Goal: Transaction & Acquisition: Book appointment/travel/reservation

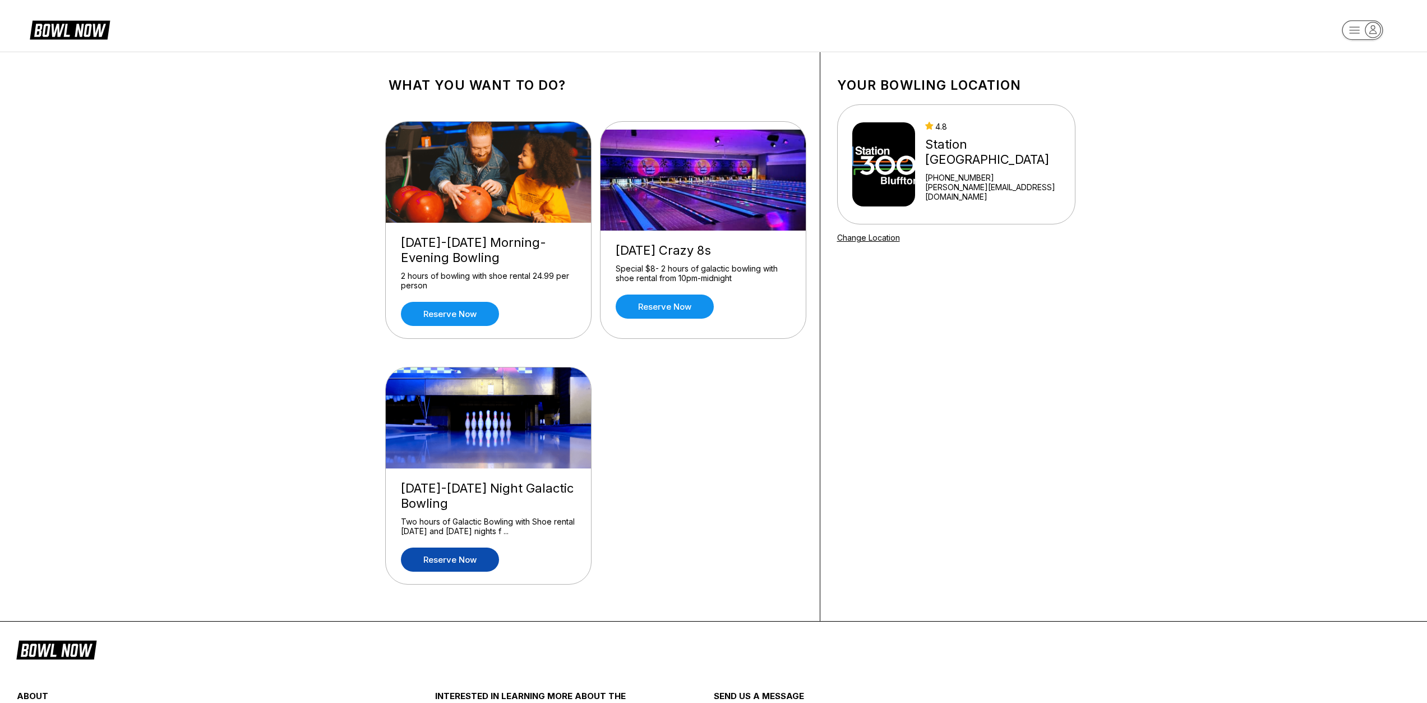
click at [458, 557] on link "Reserve now" at bounding box center [450, 559] width 98 height 24
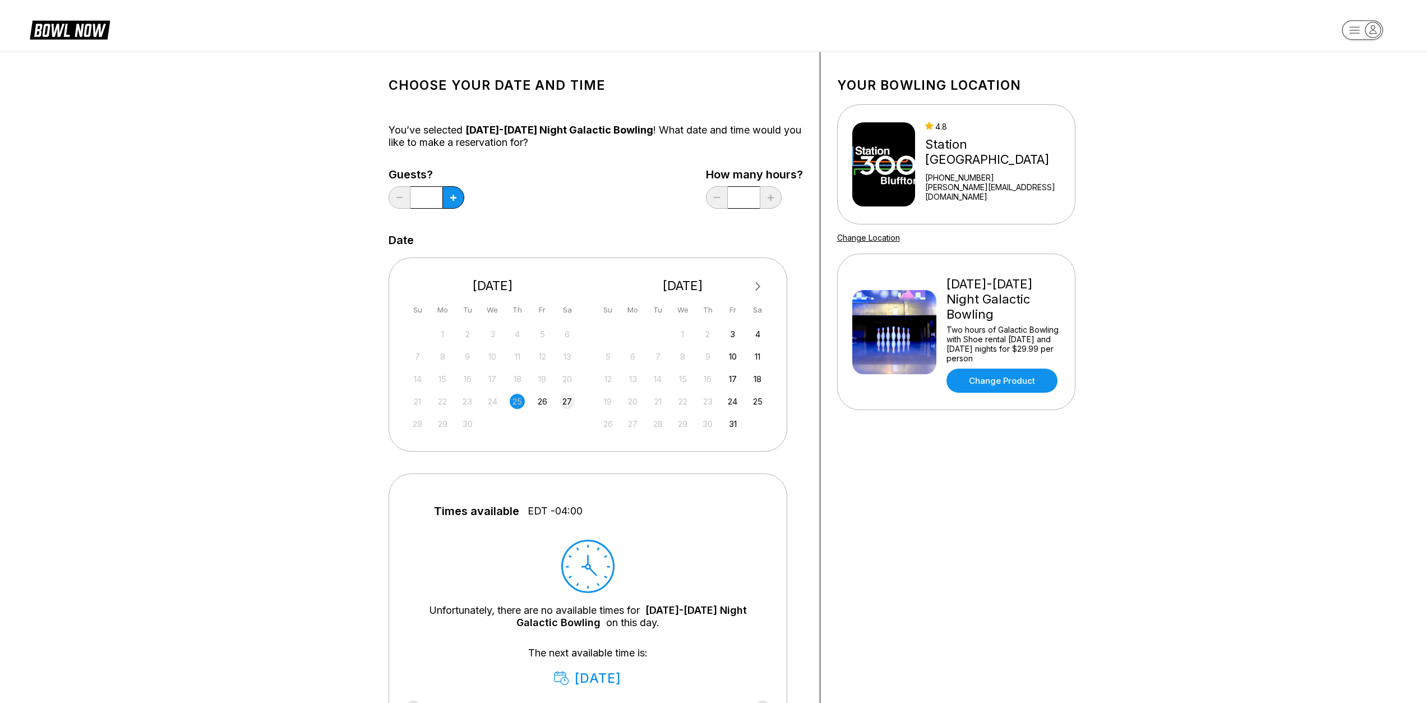
click at [562, 403] on div "27" at bounding box center [567, 401] width 15 height 15
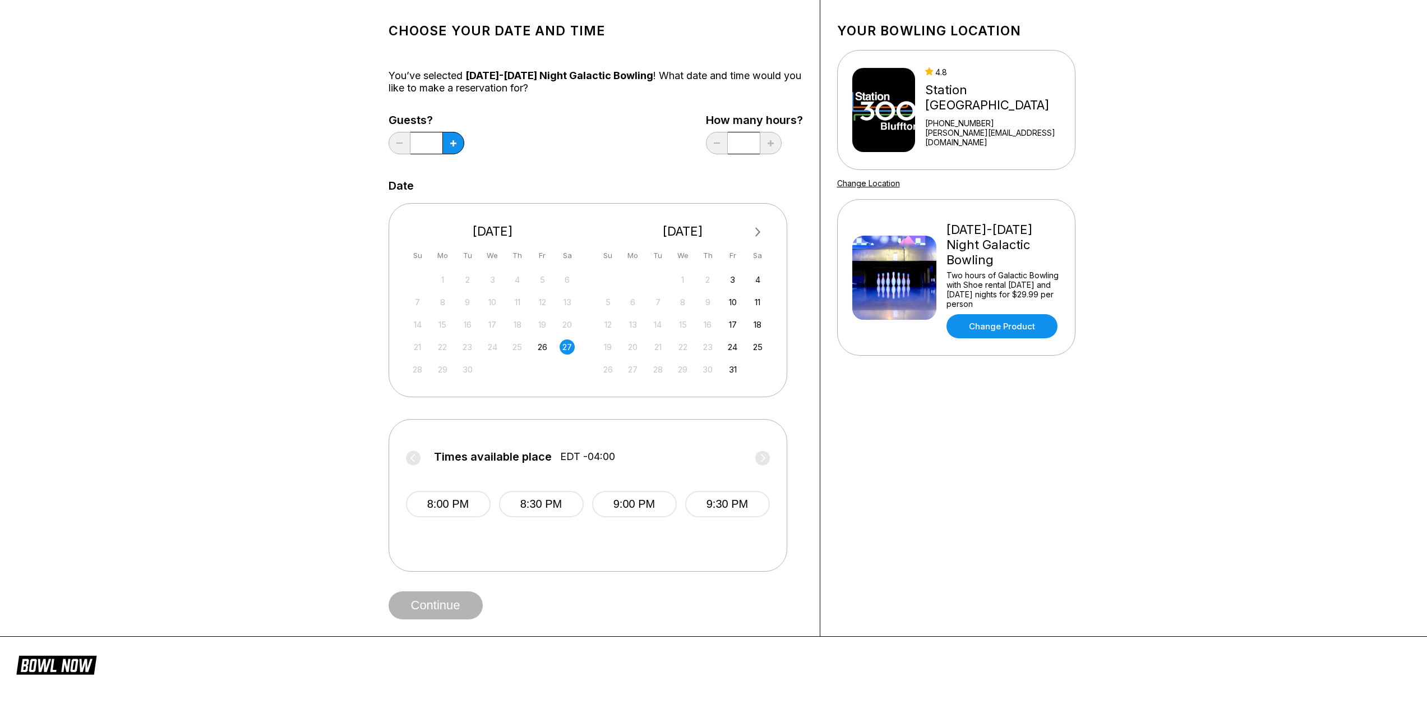
scroll to position [56, 0]
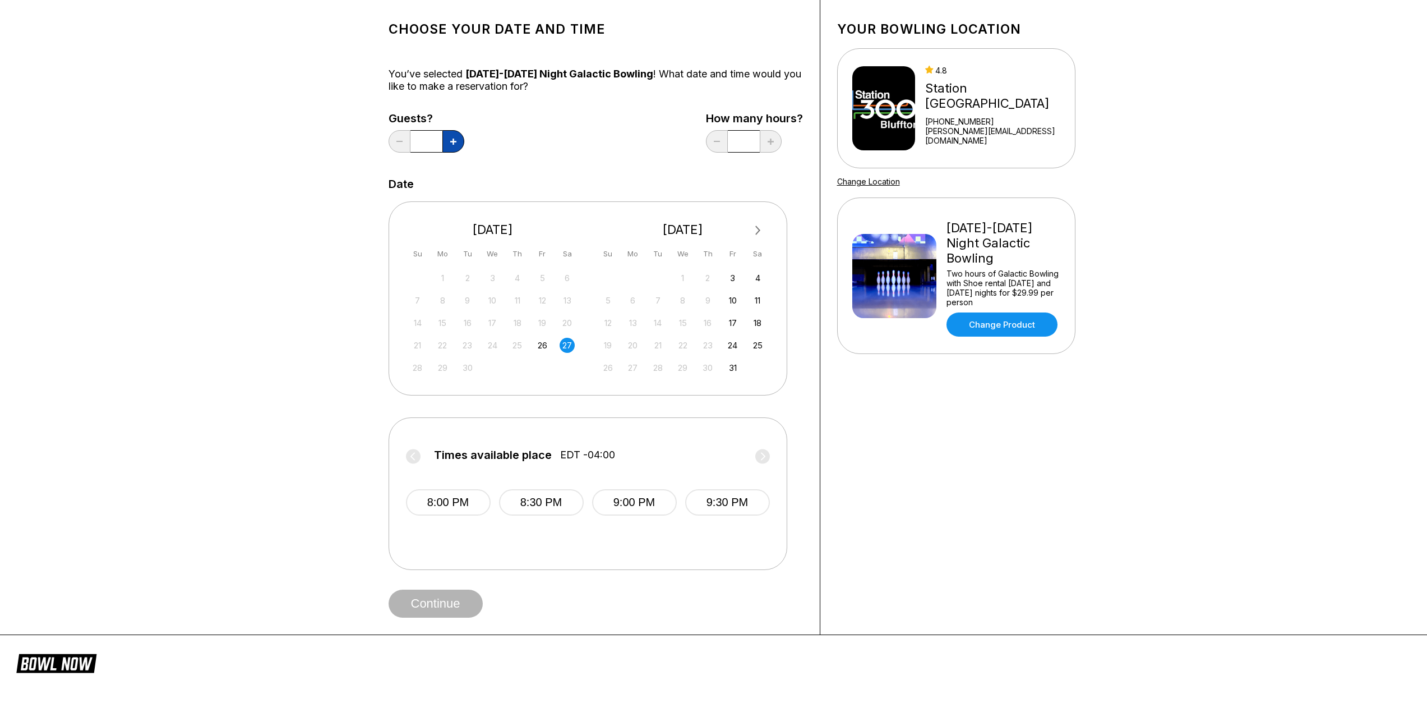
click at [446, 145] on button at bounding box center [453, 141] width 22 height 22
type input "*"
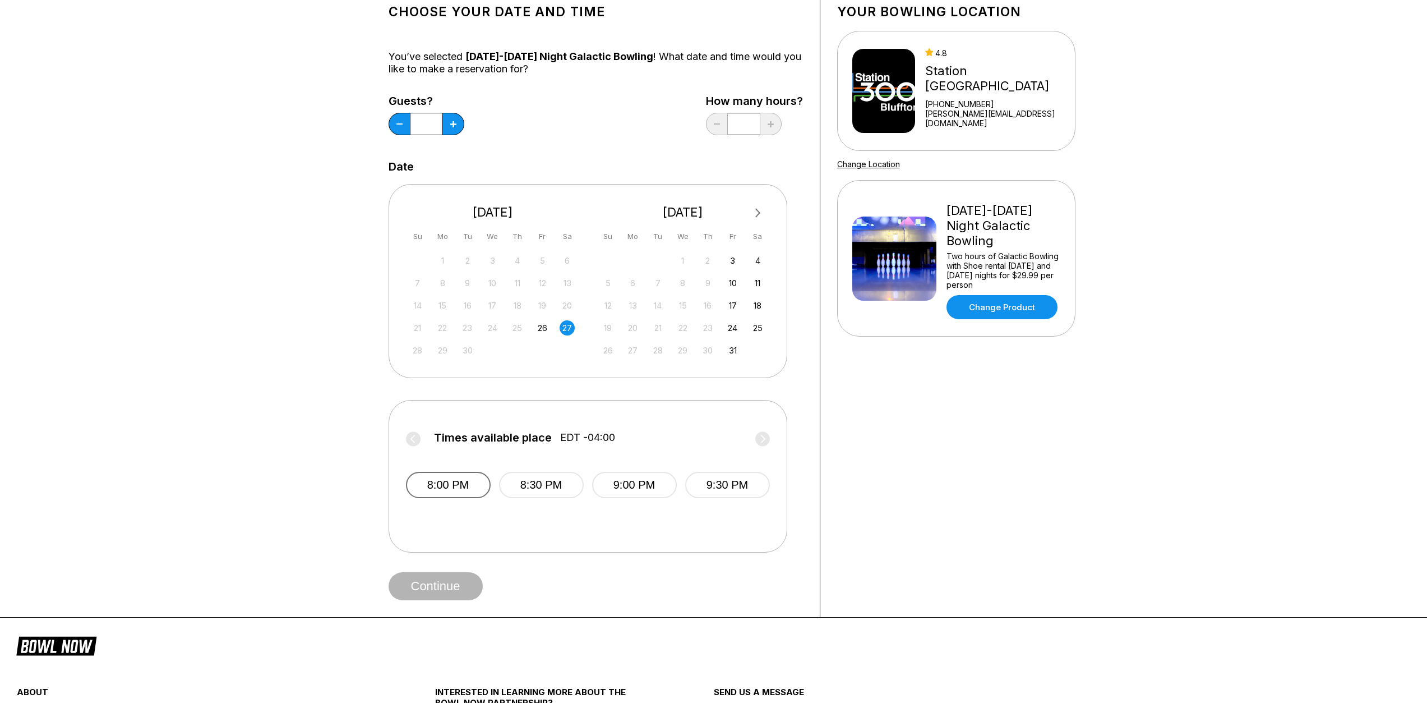
scroll to position [0, 0]
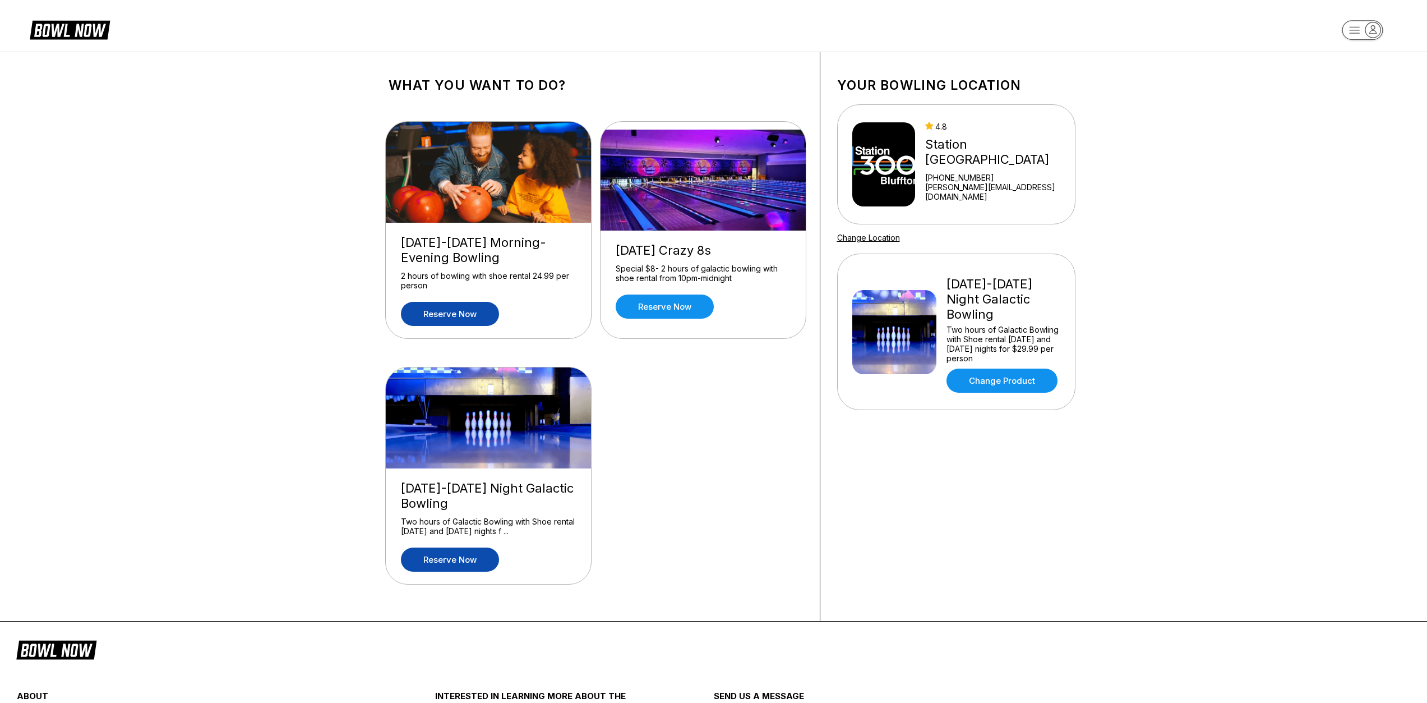
click at [458, 317] on link "Reserve now" at bounding box center [450, 314] width 98 height 24
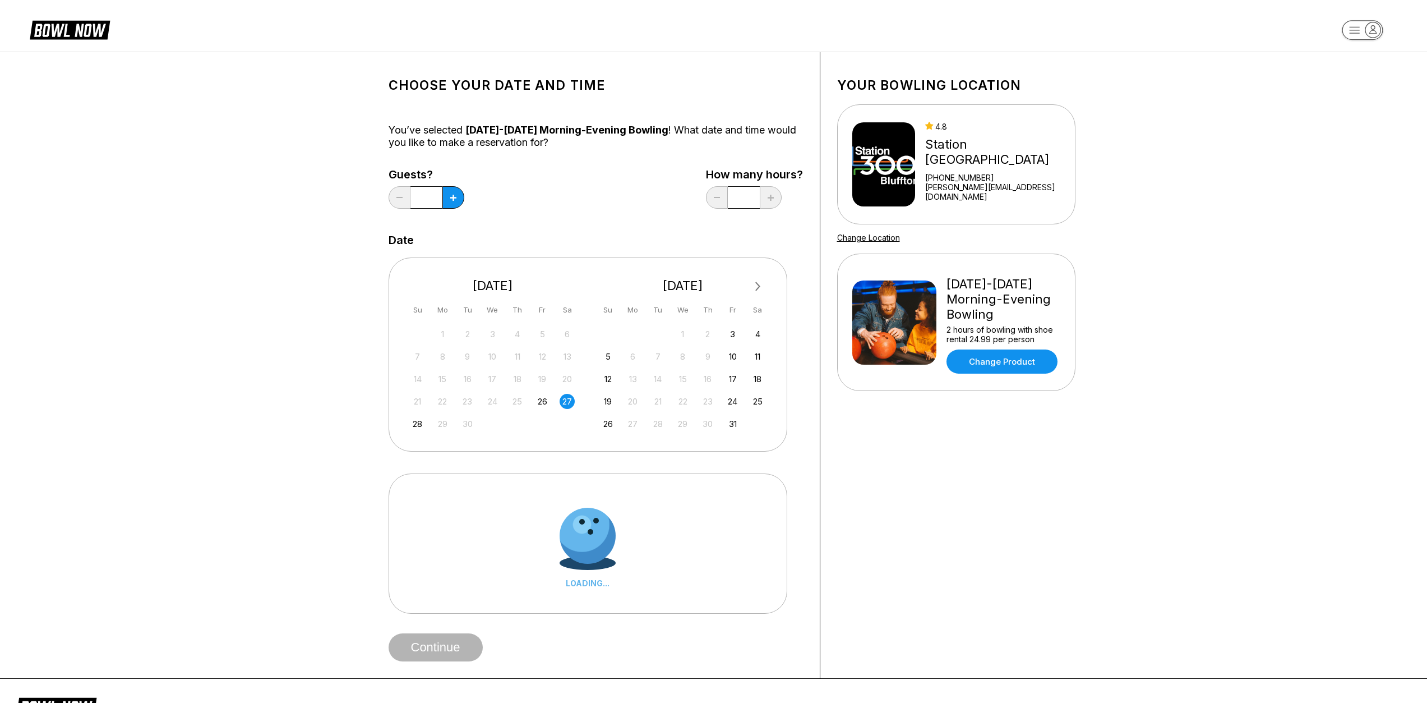
click at [574, 401] on div "27" at bounding box center [567, 401] width 15 height 15
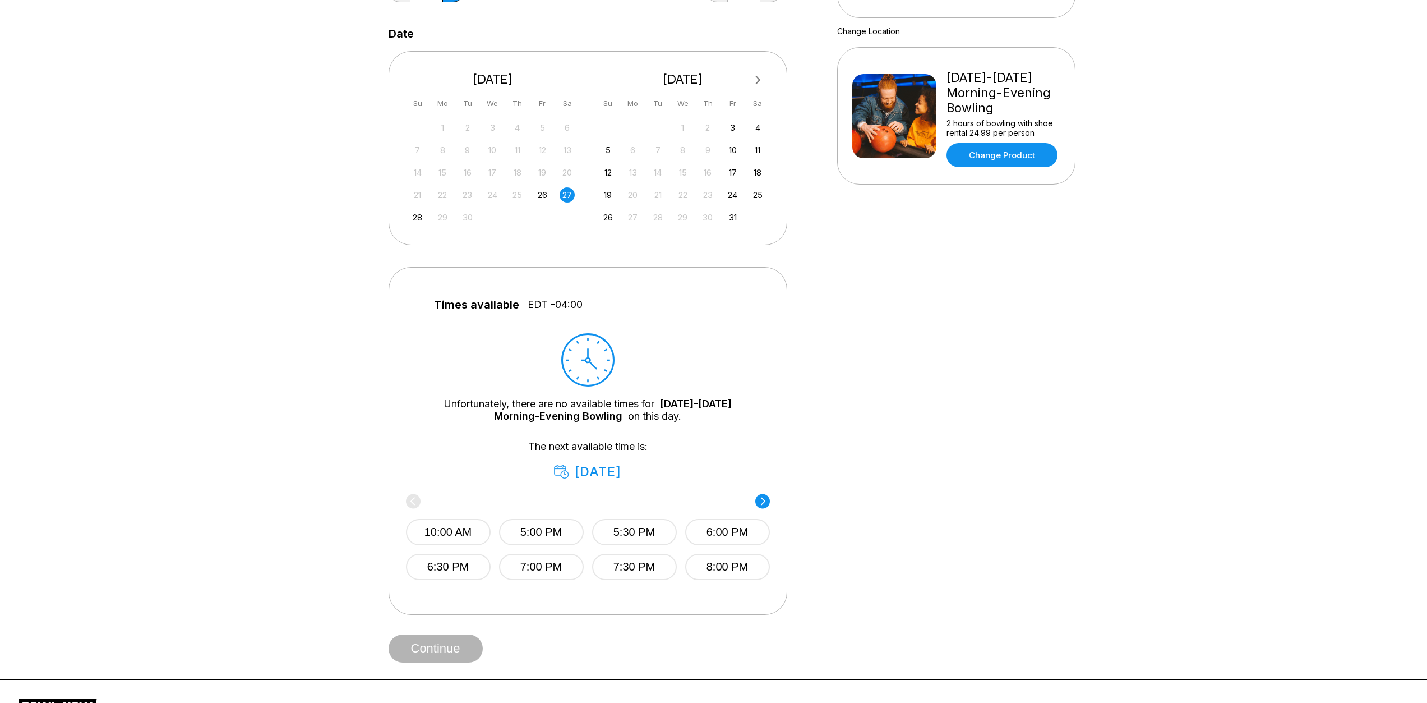
scroll to position [224, 0]
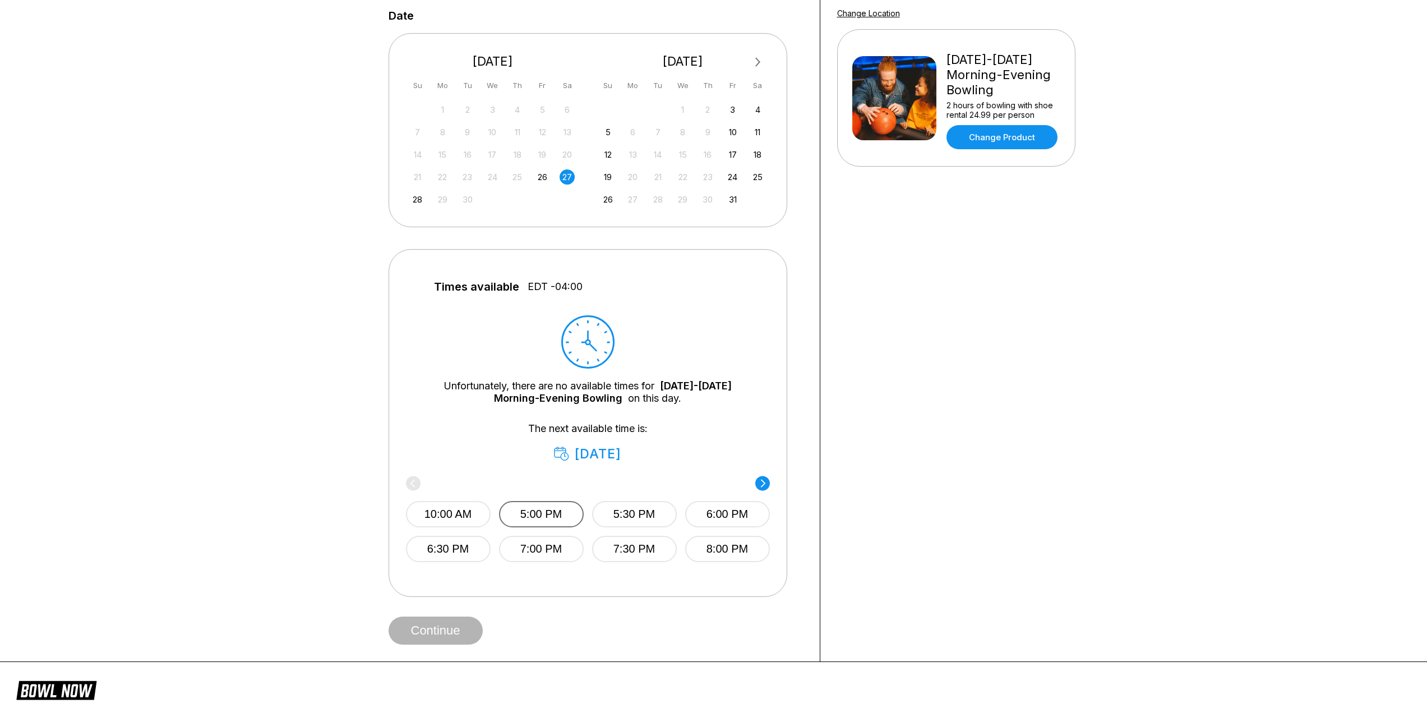
click at [563, 507] on button "5:00 PM" at bounding box center [541, 514] width 85 height 26
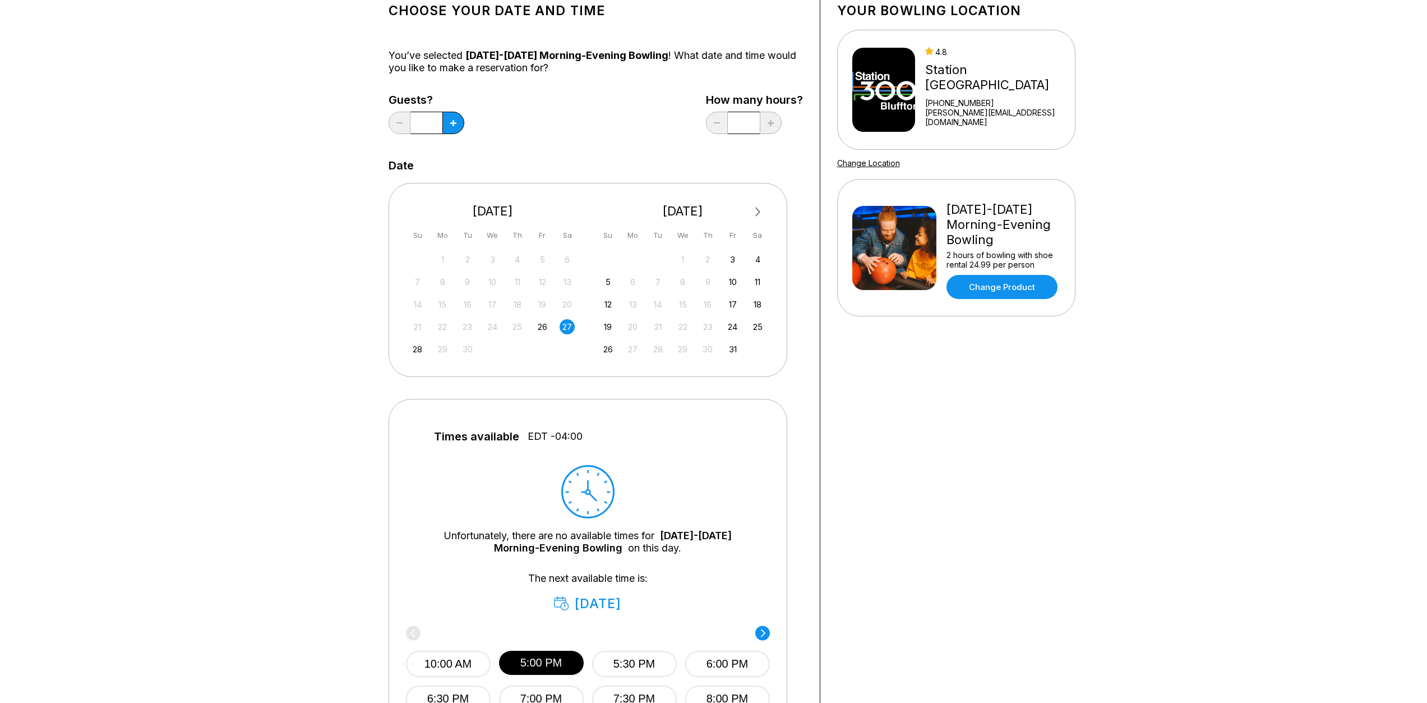
scroll to position [0, 0]
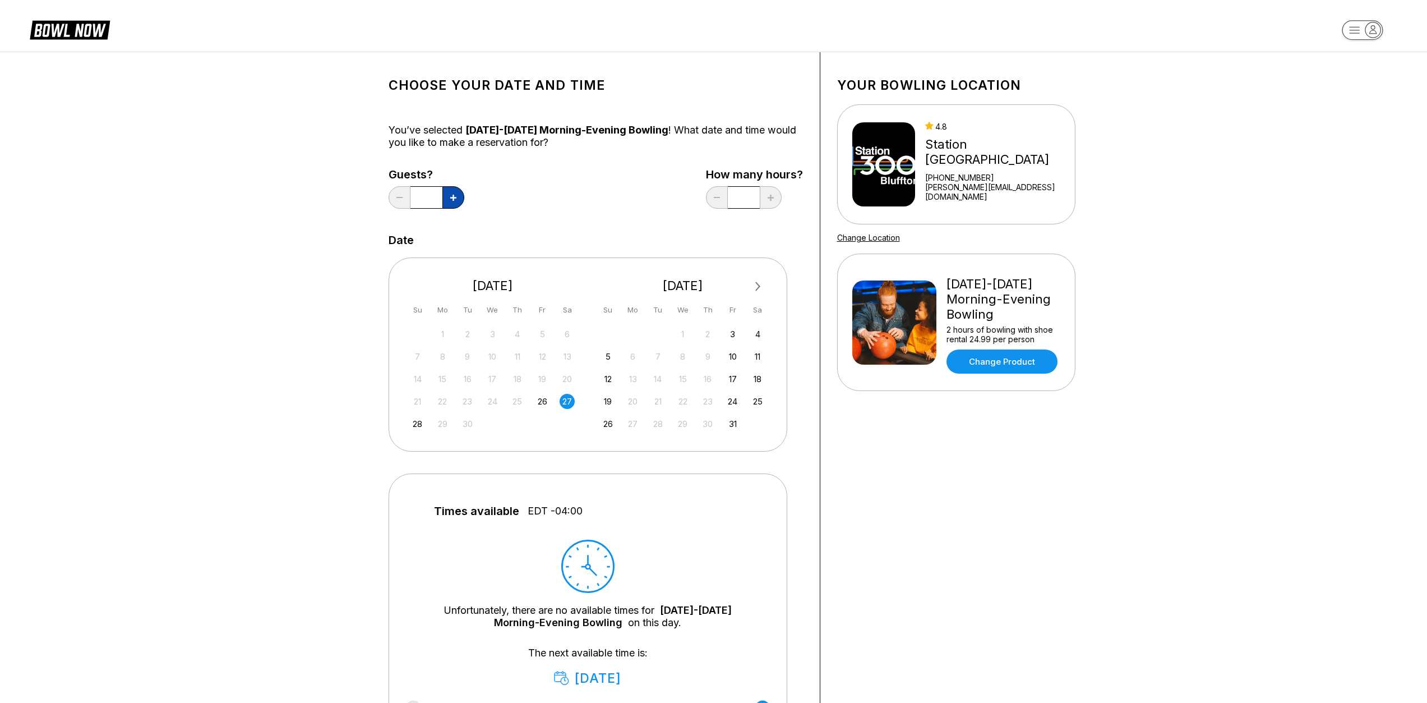
click at [458, 192] on button at bounding box center [453, 197] width 22 height 22
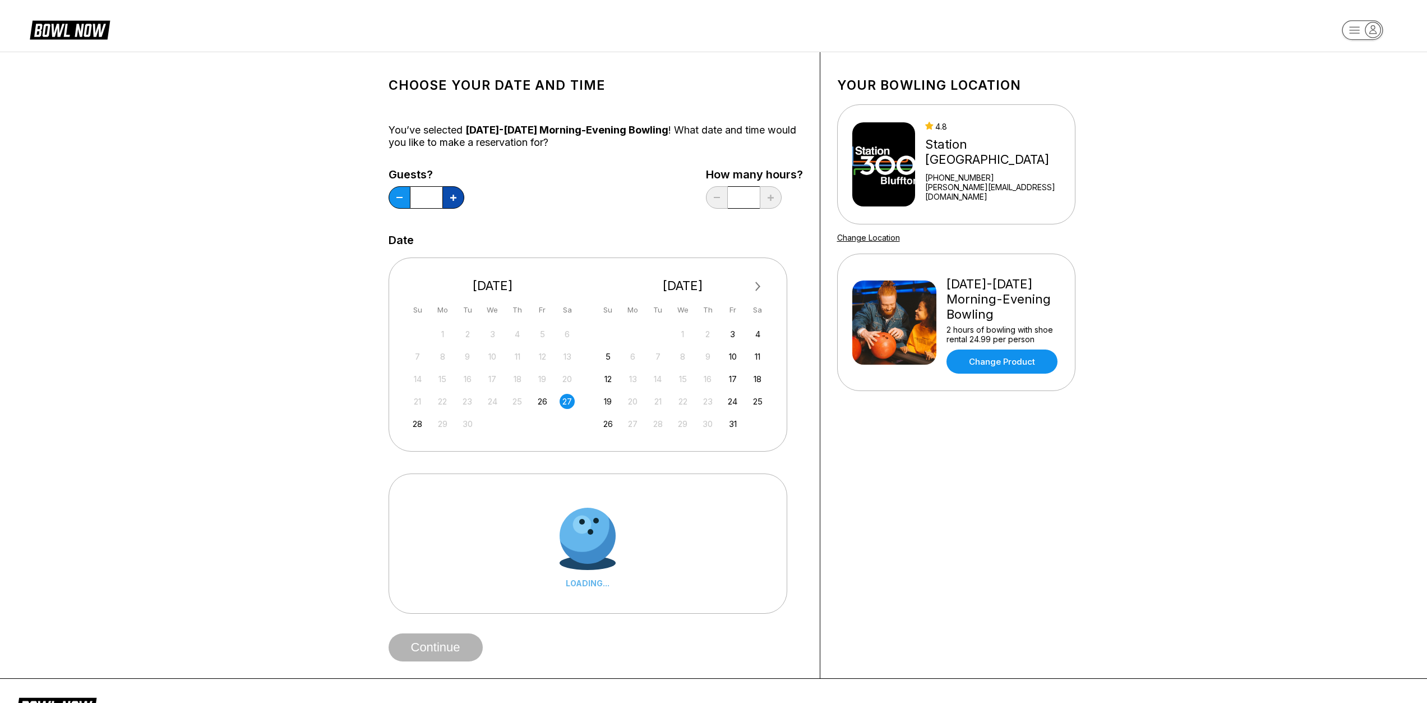
click at [457, 192] on button at bounding box center [453, 197] width 22 height 22
type input "*"
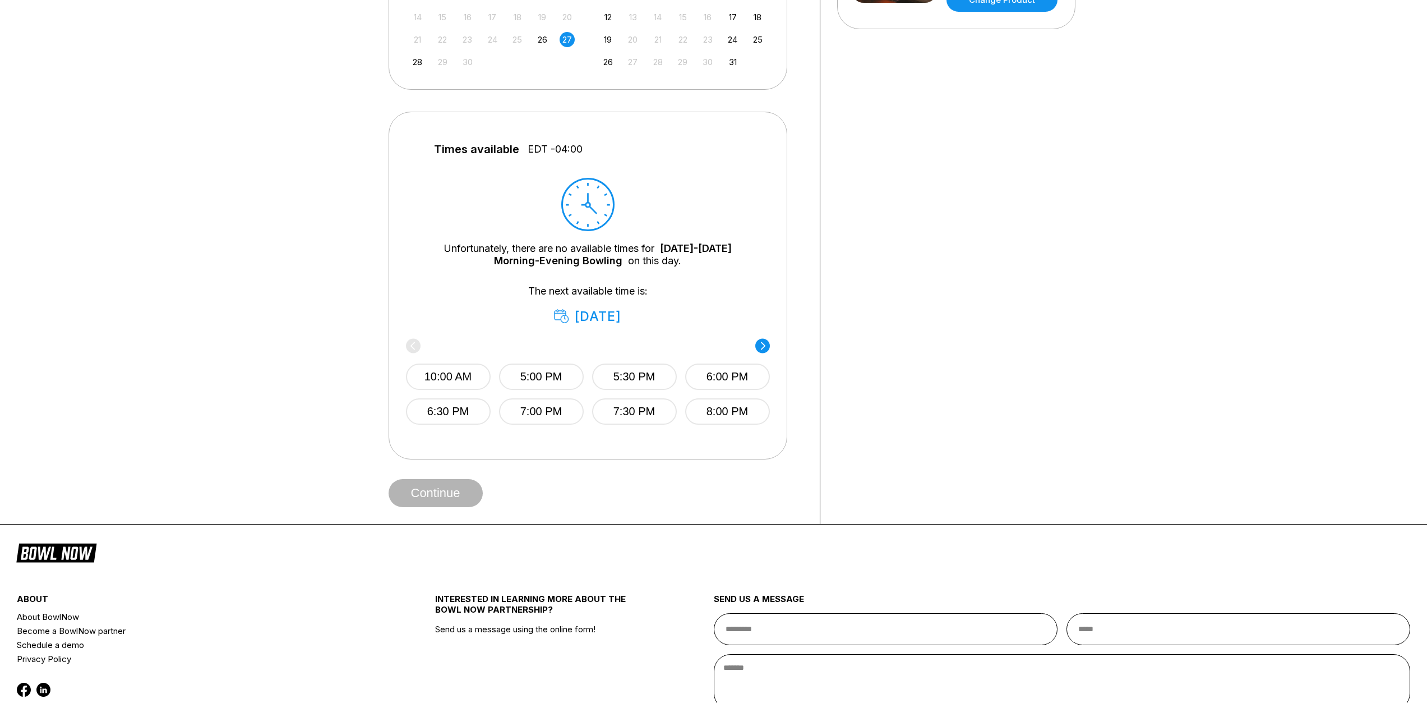
scroll to position [355, 0]
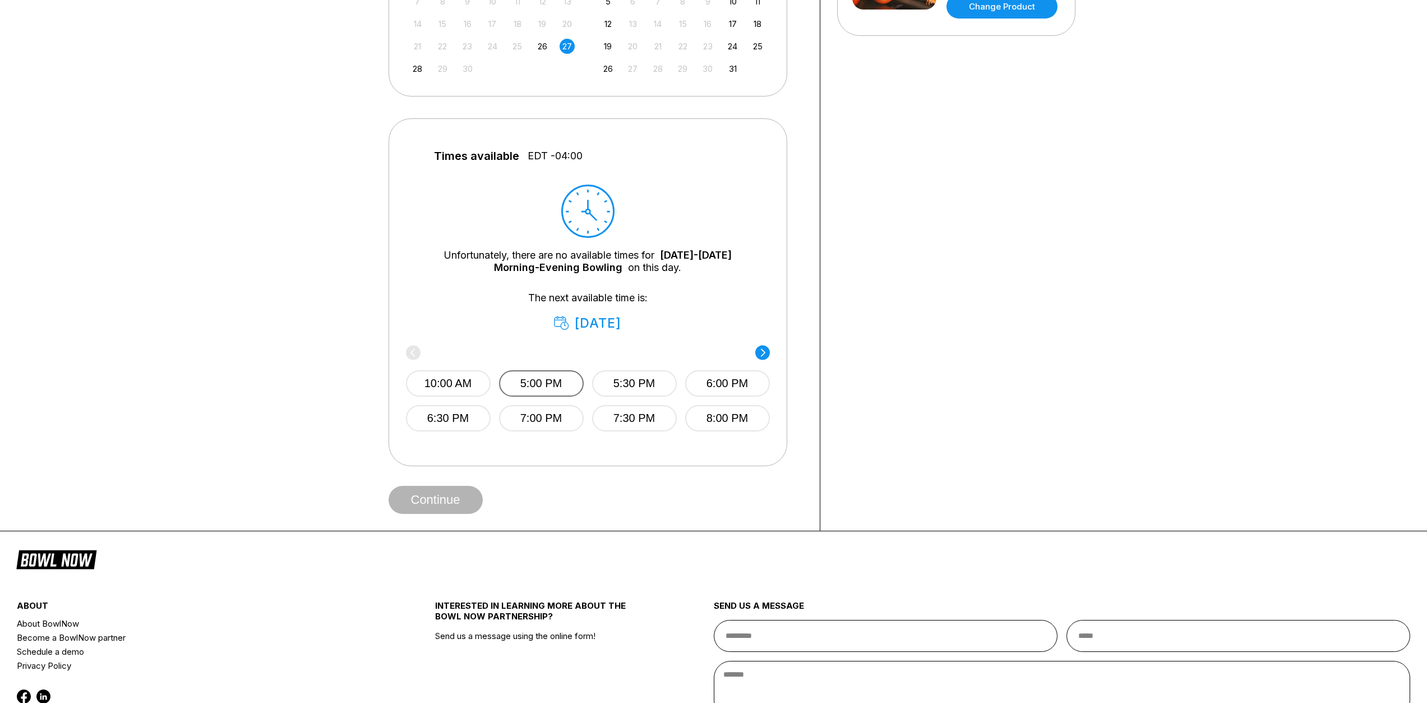
click at [541, 389] on button "5:00 PM" at bounding box center [541, 383] width 85 height 26
click at [439, 504] on button "Continue" at bounding box center [436, 500] width 94 height 28
select select "**"
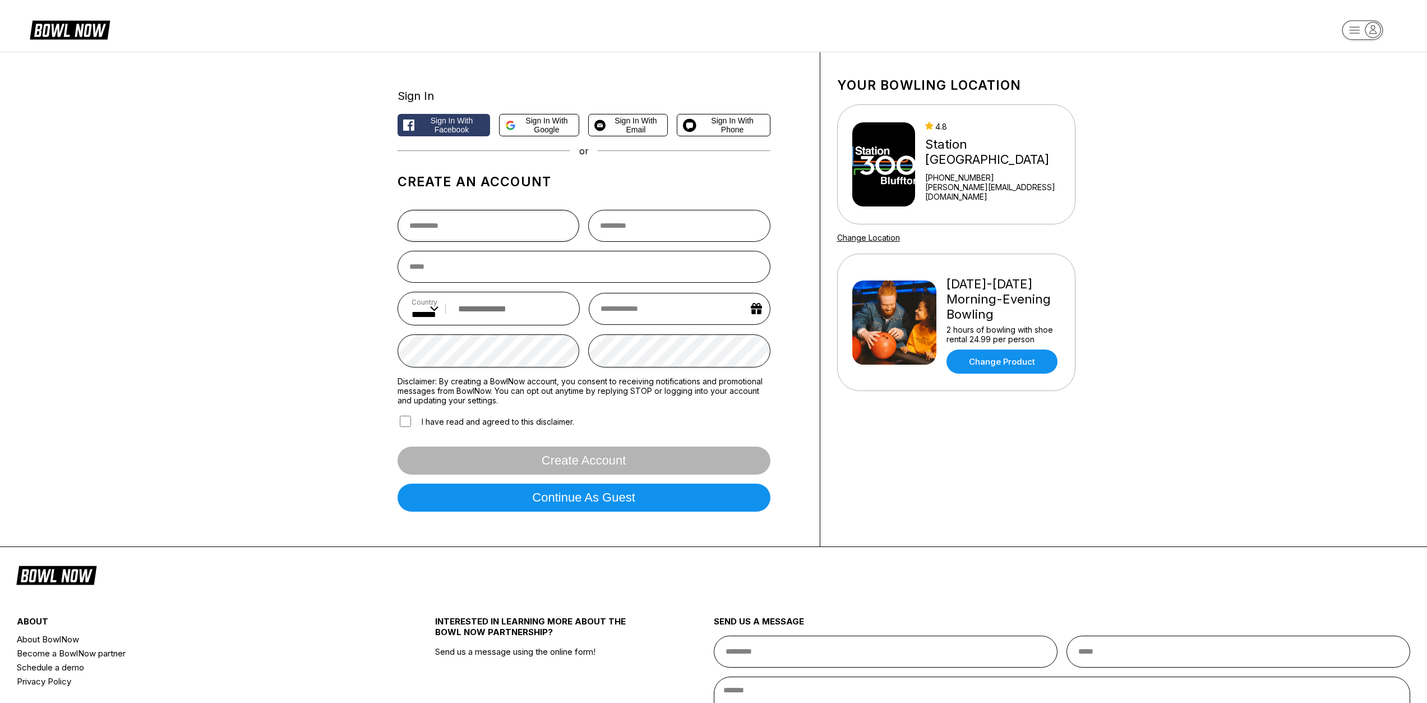
click at [493, 236] on input "text" at bounding box center [489, 226] width 182 height 32
click at [326, 257] on div "Sign In Sign in with Facebook Sign in with Google Sign in with Email Sign in wi…" at bounding box center [713, 299] width 1427 height 495
click at [63, 34] on icon at bounding box center [70, 29] width 80 height 21
